Goal: Answer question/provide support: Share knowledge or assist other users

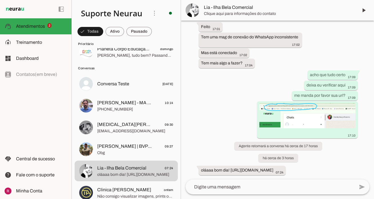
scroll to position [86, 0]
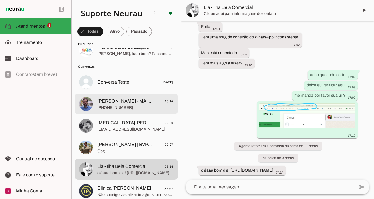
click at [130, 96] on md-item "Marco Antonio - MA 360 10:14 +55 5499650105" at bounding box center [126, 104] width 103 height 21
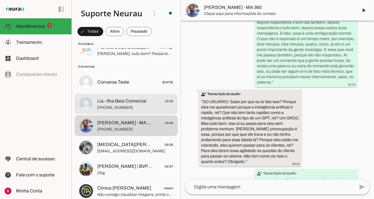
scroll to position [27239, 0]
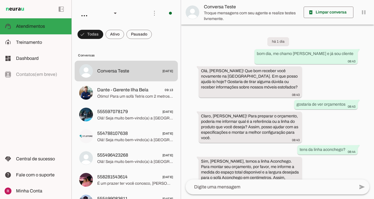
scroll to position [293, 0]
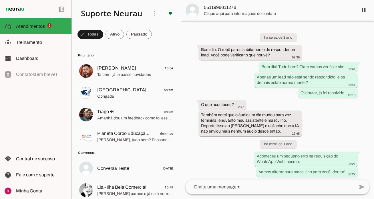
scroll to position [16579, 0]
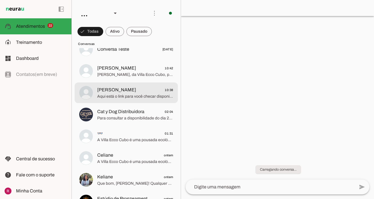
scroll to position [619, 0]
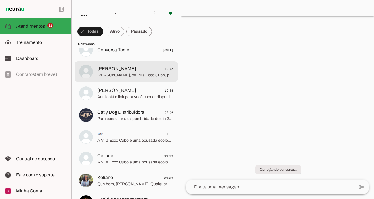
click at [134, 78] on span "Sou Erika, da Villa Ecco Cubo, pousada ecológica na Chapada dos Veadeiros com c…" at bounding box center [135, 75] width 76 height 6
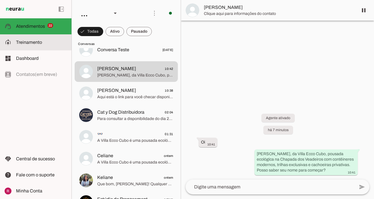
click at [42, 44] on slot at bounding box center [41, 42] width 51 height 7
